Goal: Find specific page/section: Find specific page/section

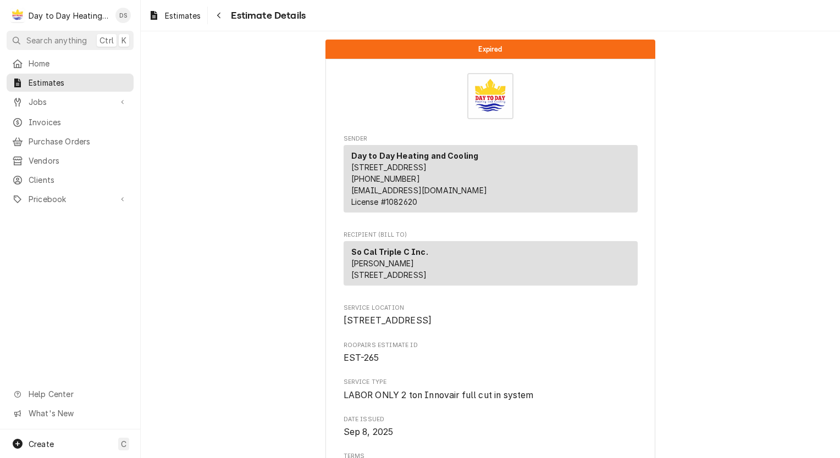
scroll to position [330, 0]
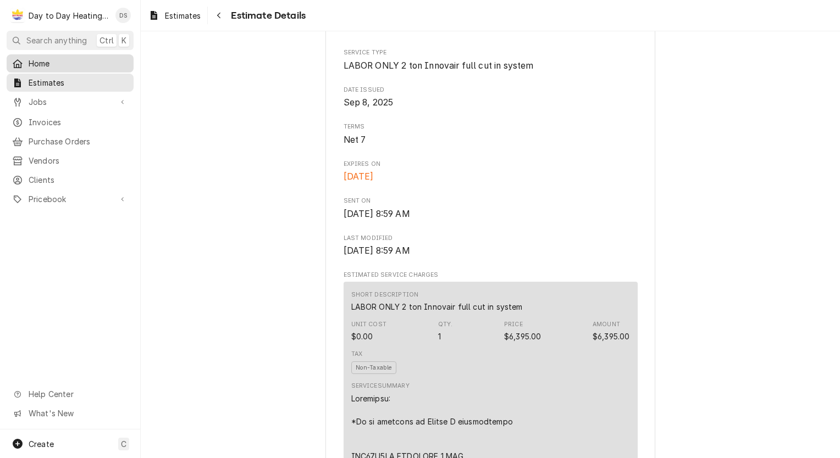
click at [50, 59] on span "Home" at bounding box center [79, 64] width 100 height 12
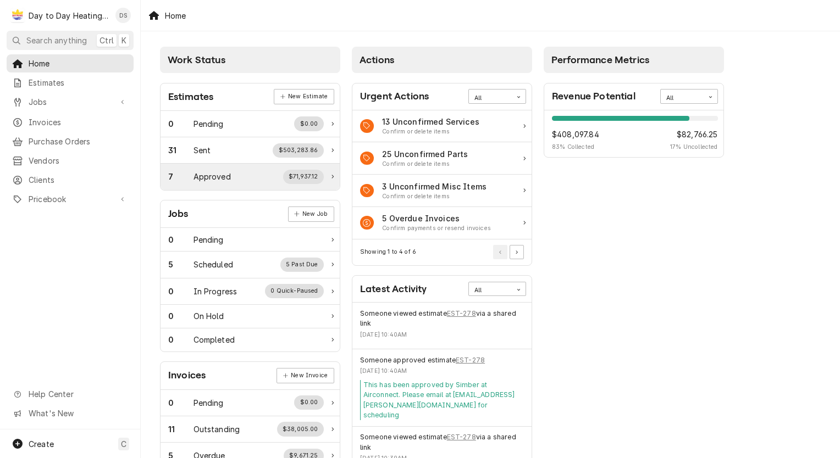
click at [295, 179] on div "$71,937.12" at bounding box center [303, 177] width 41 height 14
